Goal: Check status

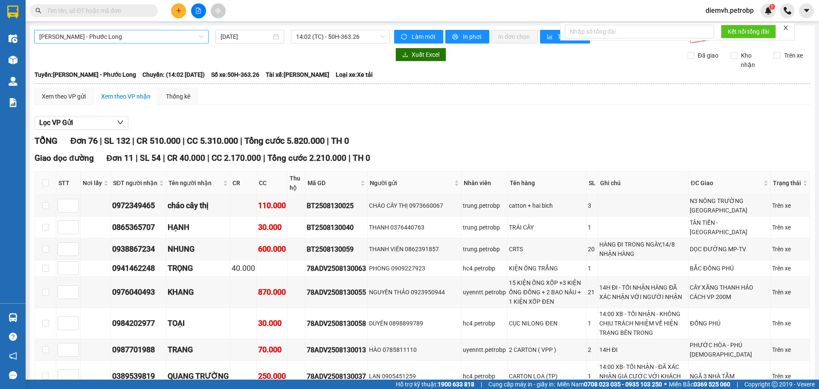
click at [131, 38] on span "[PERSON_NAME] - Phước Long" at bounding box center [121, 36] width 164 height 13
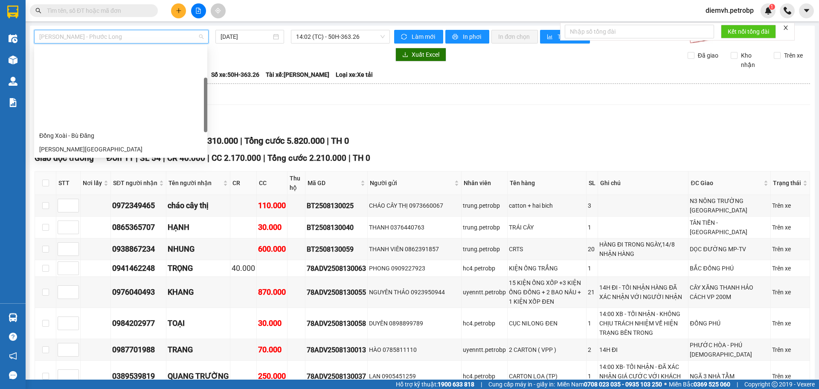
click at [90, 213] on div "[PERSON_NAME] - Đắk Ơ" at bounding box center [120, 217] width 163 height 9
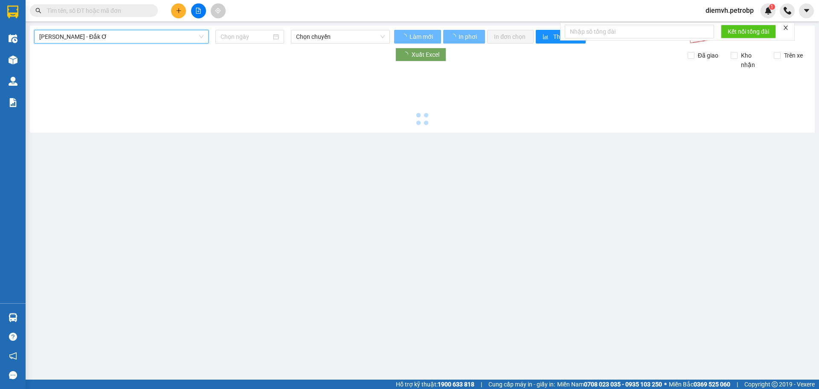
type input "[DATE]"
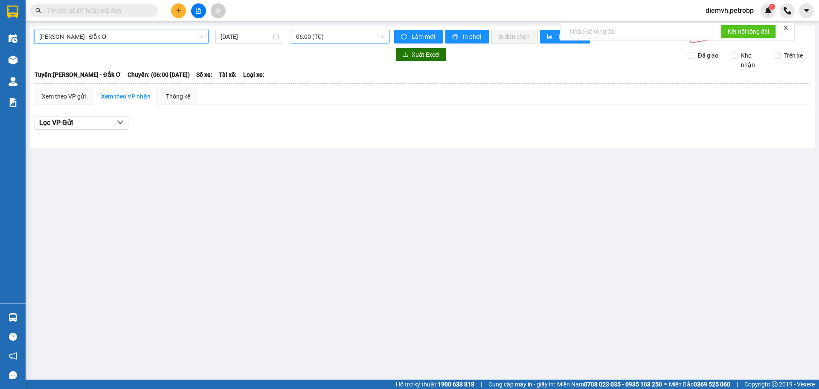
click at [344, 38] on span "06:00 (TC)" at bounding box center [340, 36] width 89 height 13
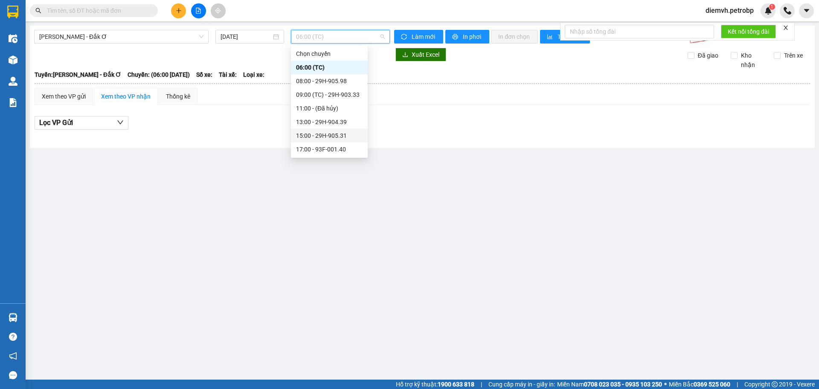
click at [331, 135] on div "15:00 - 29H-905.31" at bounding box center [329, 135] width 67 height 9
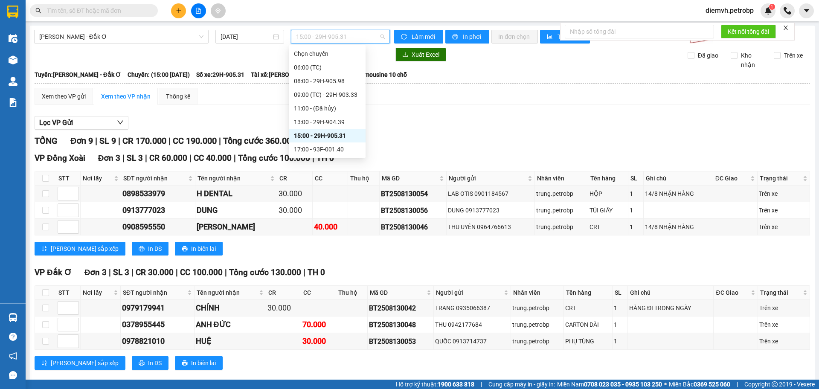
drag, startPoint x: 314, startPoint y: 38, endPoint x: 337, endPoint y: 38, distance: 23.5
click at [337, 38] on span "15:00 - 29H-905.31" at bounding box center [340, 36] width 89 height 13
click at [399, 105] on div "Xem theo VP gửi Xem theo VP nhận Thống kê Lọc VP Gửi TỔNG Đơn 9 | SL 9 | CR 17…" at bounding box center [423, 323] width 776 height 471
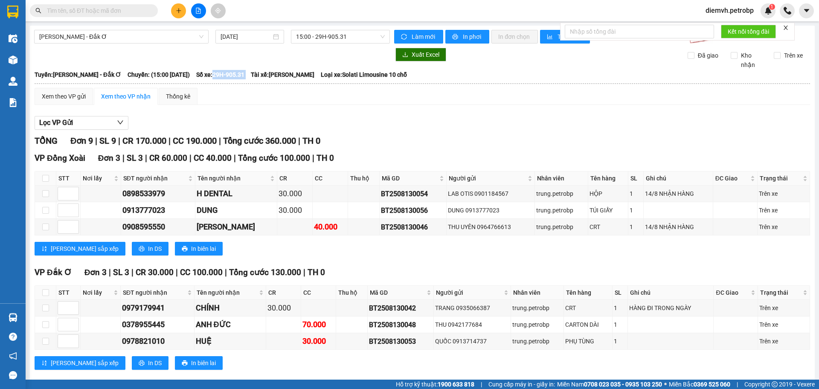
drag, startPoint x: 230, startPoint y: 74, endPoint x: 267, endPoint y: 77, distance: 37.2
click at [267, 77] on div "Tuyến: [PERSON_NAME] - Đắk Ơ Chuyến: (15:00 [DATE]) Số xe: 29H-905.31 Tài xế: […" at bounding box center [423, 74] width 776 height 9
copy span "29H-905.31"
